Goal: Task Accomplishment & Management: Use online tool/utility

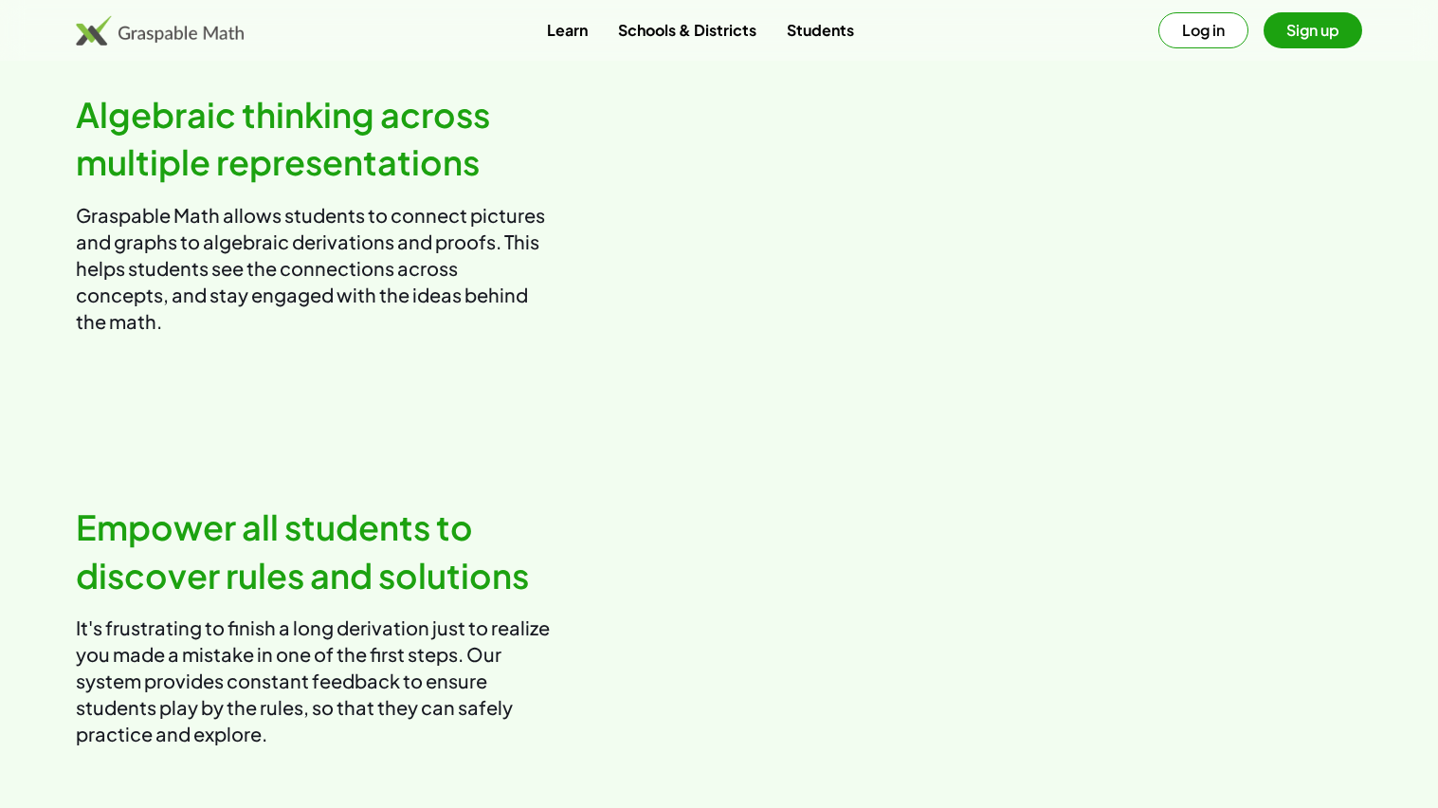
scroll to position [1494, 0]
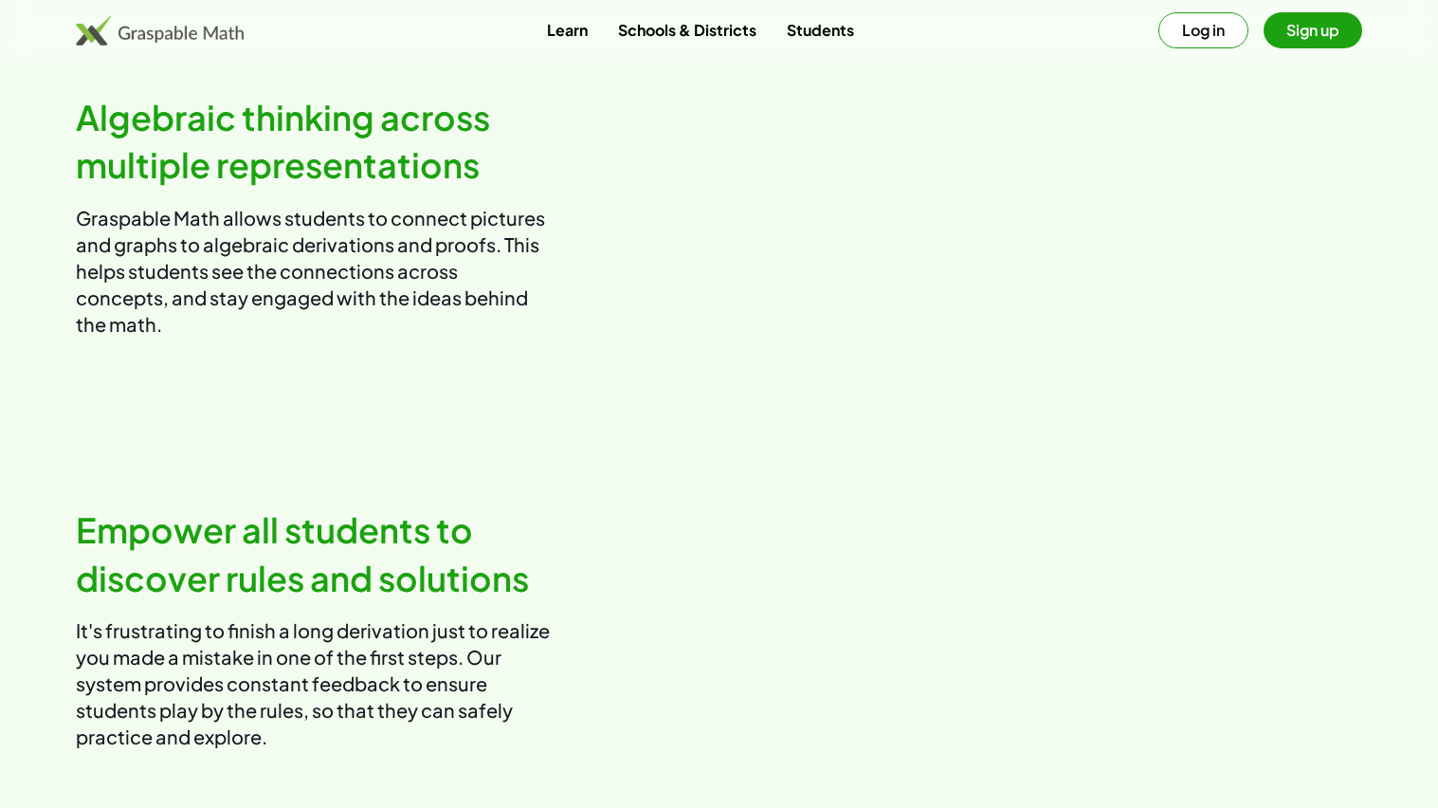
click at [536, 190] on h2 "Algebraic thinking across multiple representations" at bounding box center [313, 142] width 474 height 96
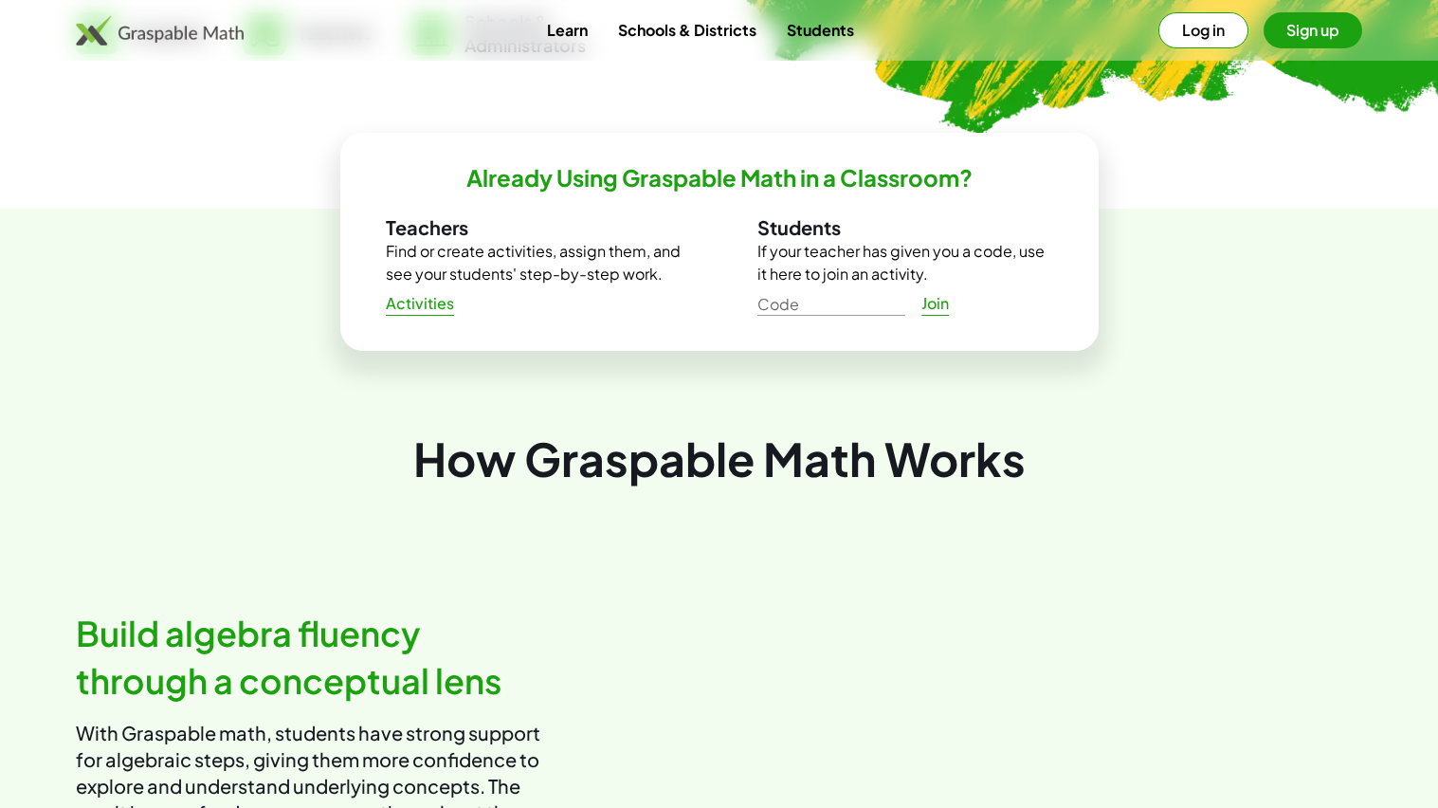
scroll to position [553, 0]
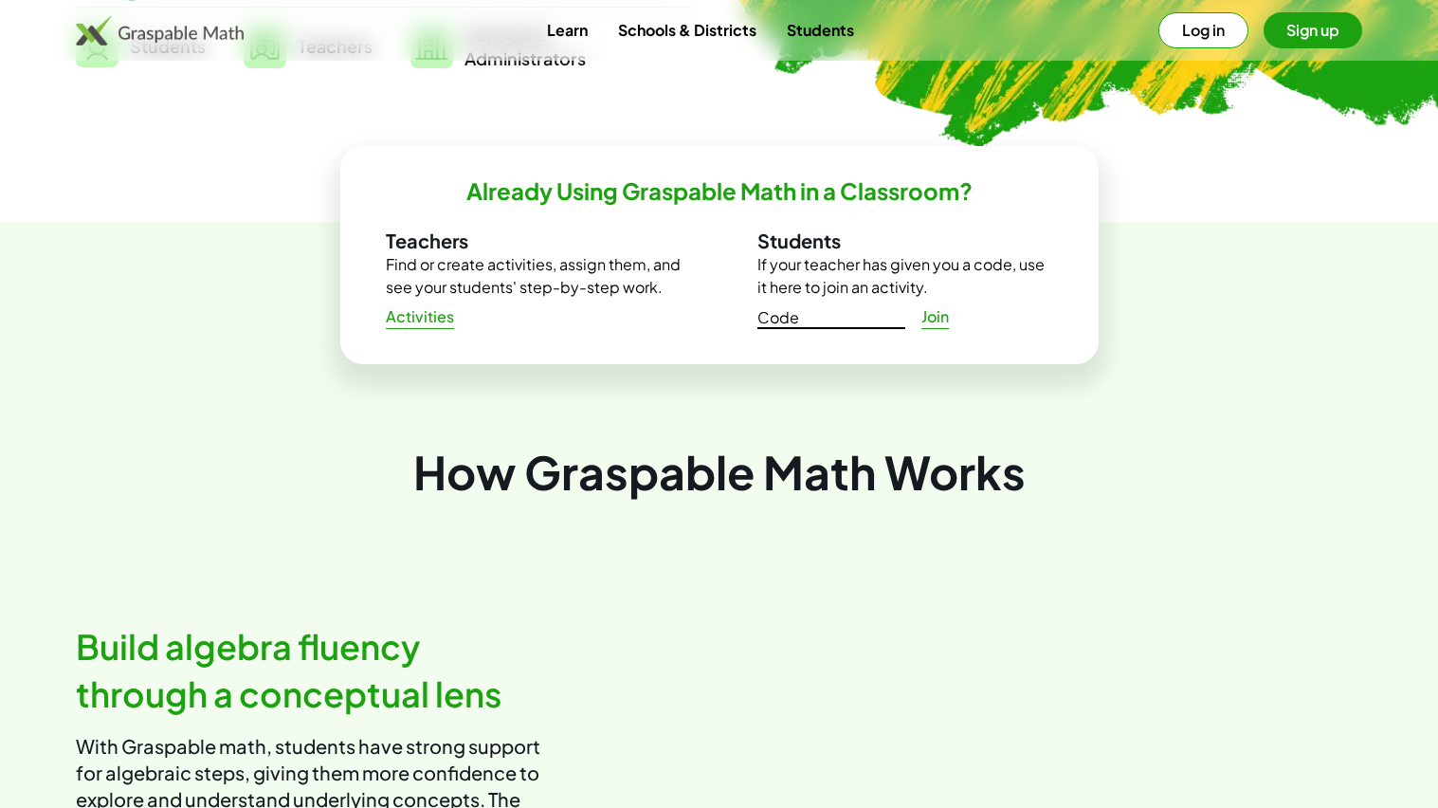
click at [879, 326] on input "Code" at bounding box center [831, 314] width 148 height 30
type input "*****"
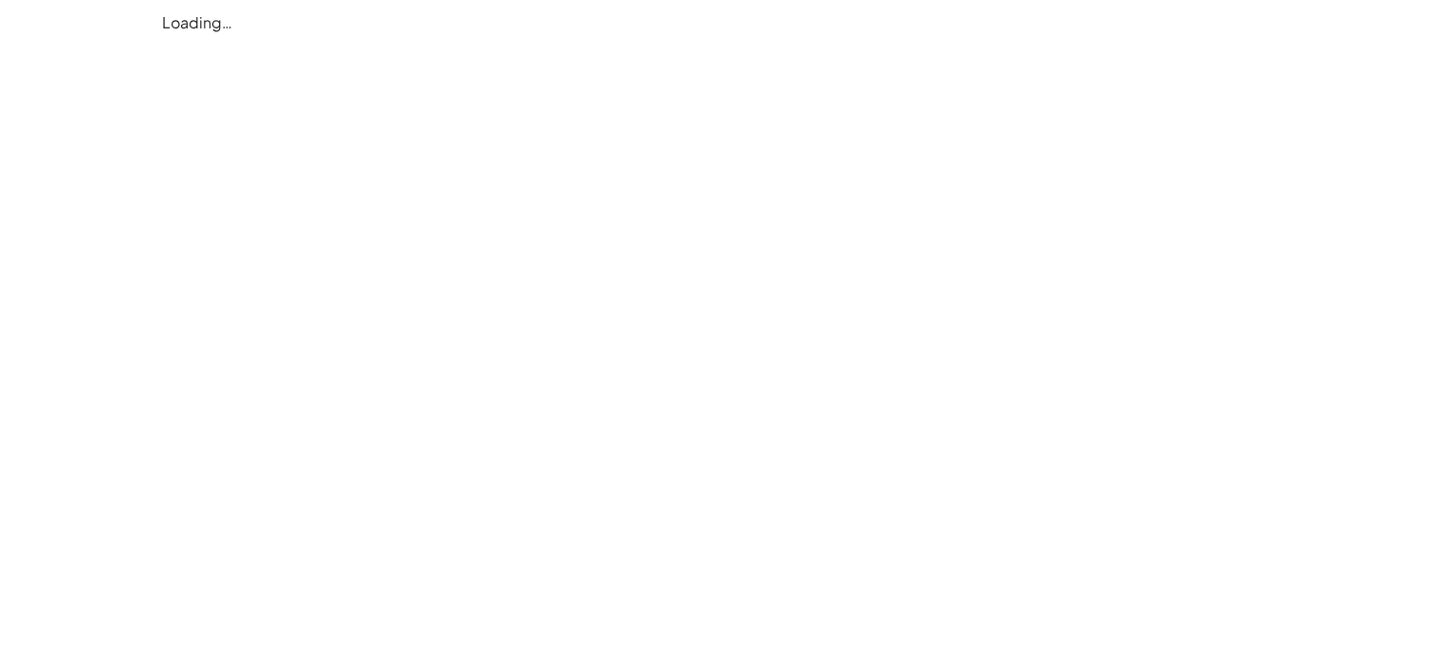
click at [0, 0] on div "Loading…" at bounding box center [0, 0] width 0 height 0
